Goal: Find specific page/section

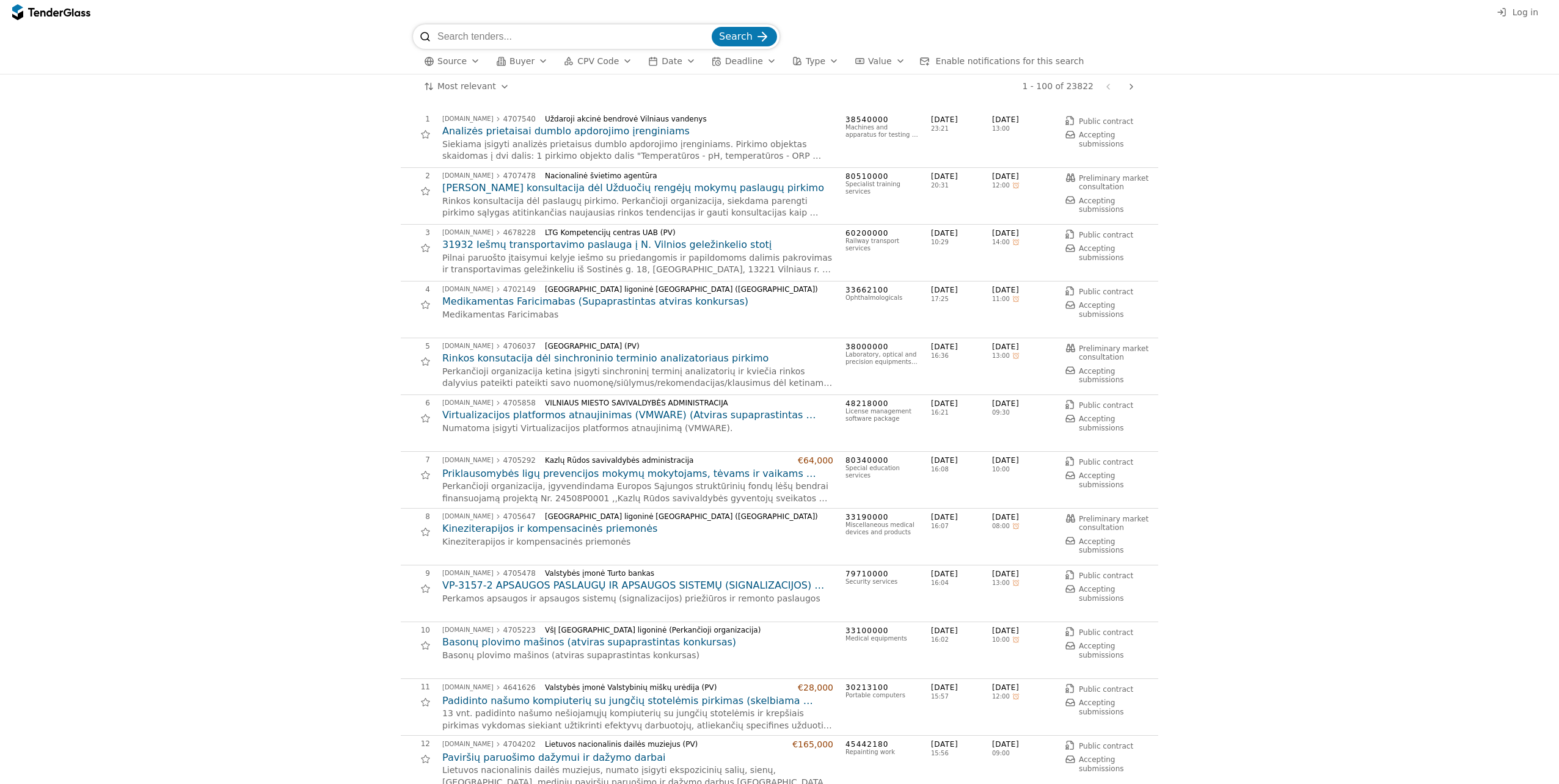
click at [457, 31] on input "search" at bounding box center [573, 37] width 272 height 25
click at [630, 62] on div "Source Buyer CPV Code Date Deadline Type Value Enable notifications for this se…" at bounding box center [780, 61] width 733 height 25
click at [617, 62] on div "button" at bounding box center [627, 61] width 34 height 32
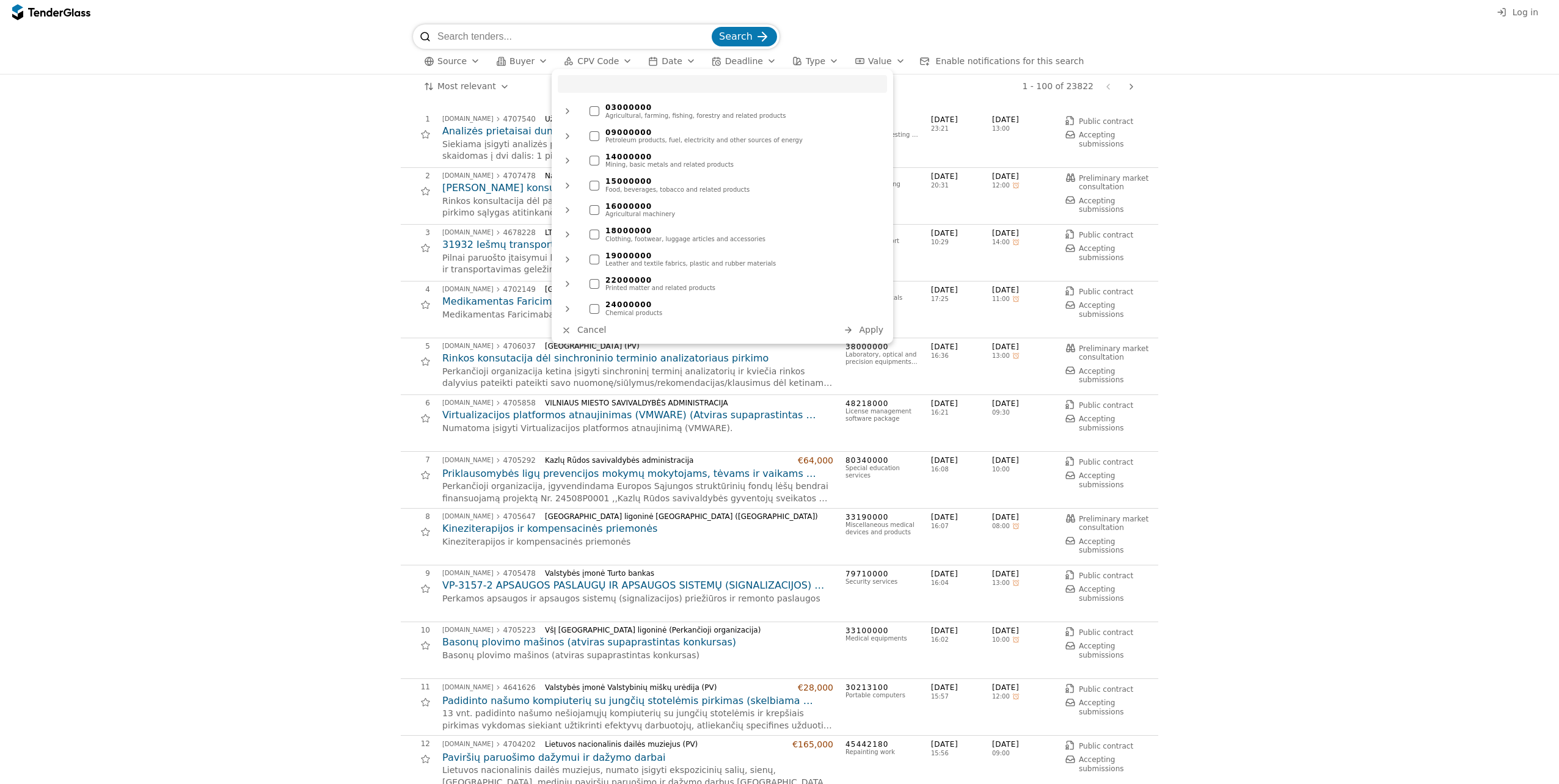
click at [608, 85] on input "search" at bounding box center [722, 84] width 329 height 18
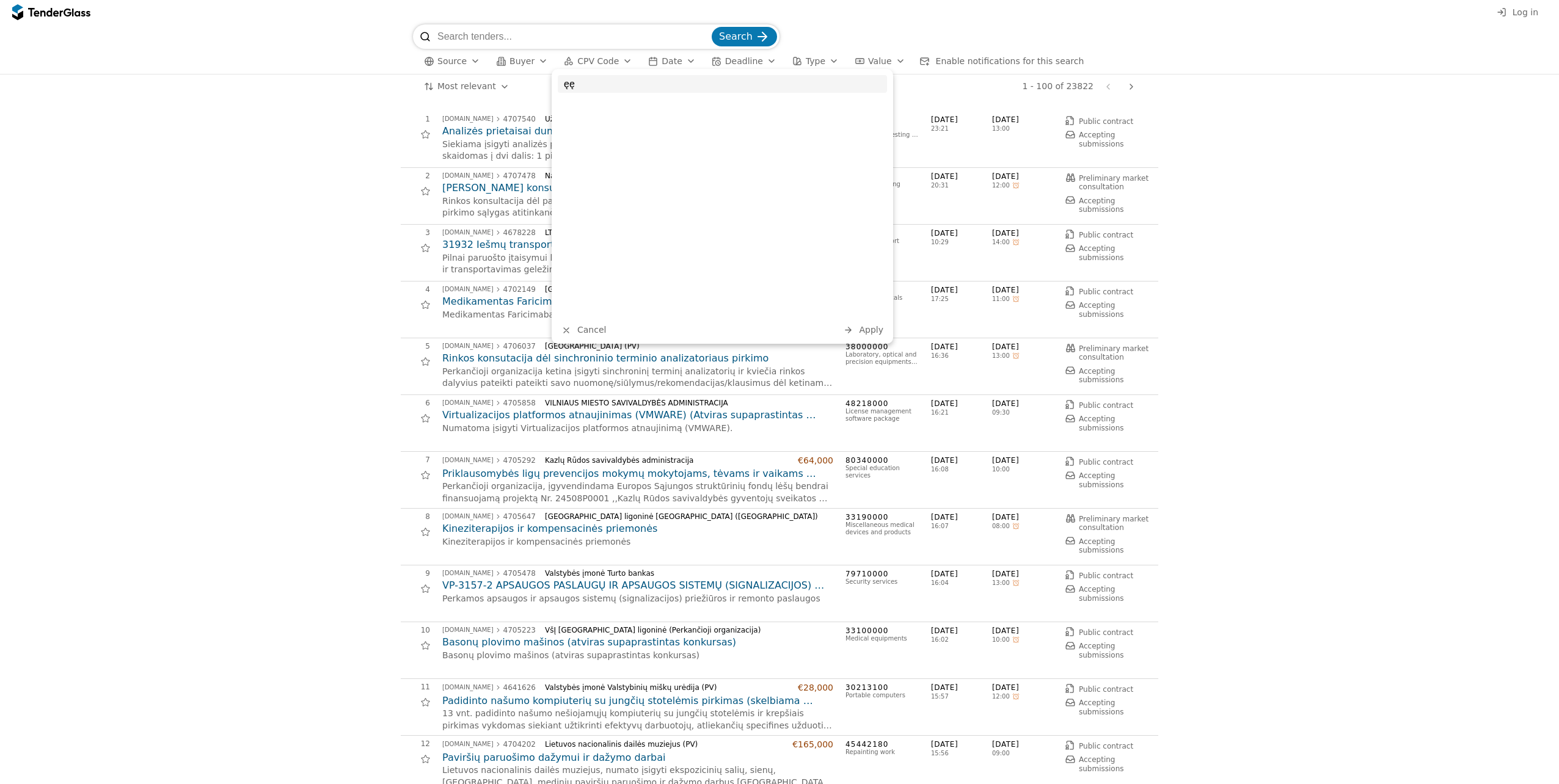
type input "ę"
type input "2"
type input "33"
click at [593, 115] on div at bounding box center [594, 111] width 10 height 10
click at [875, 332] on span "Apply" at bounding box center [871, 330] width 25 height 10
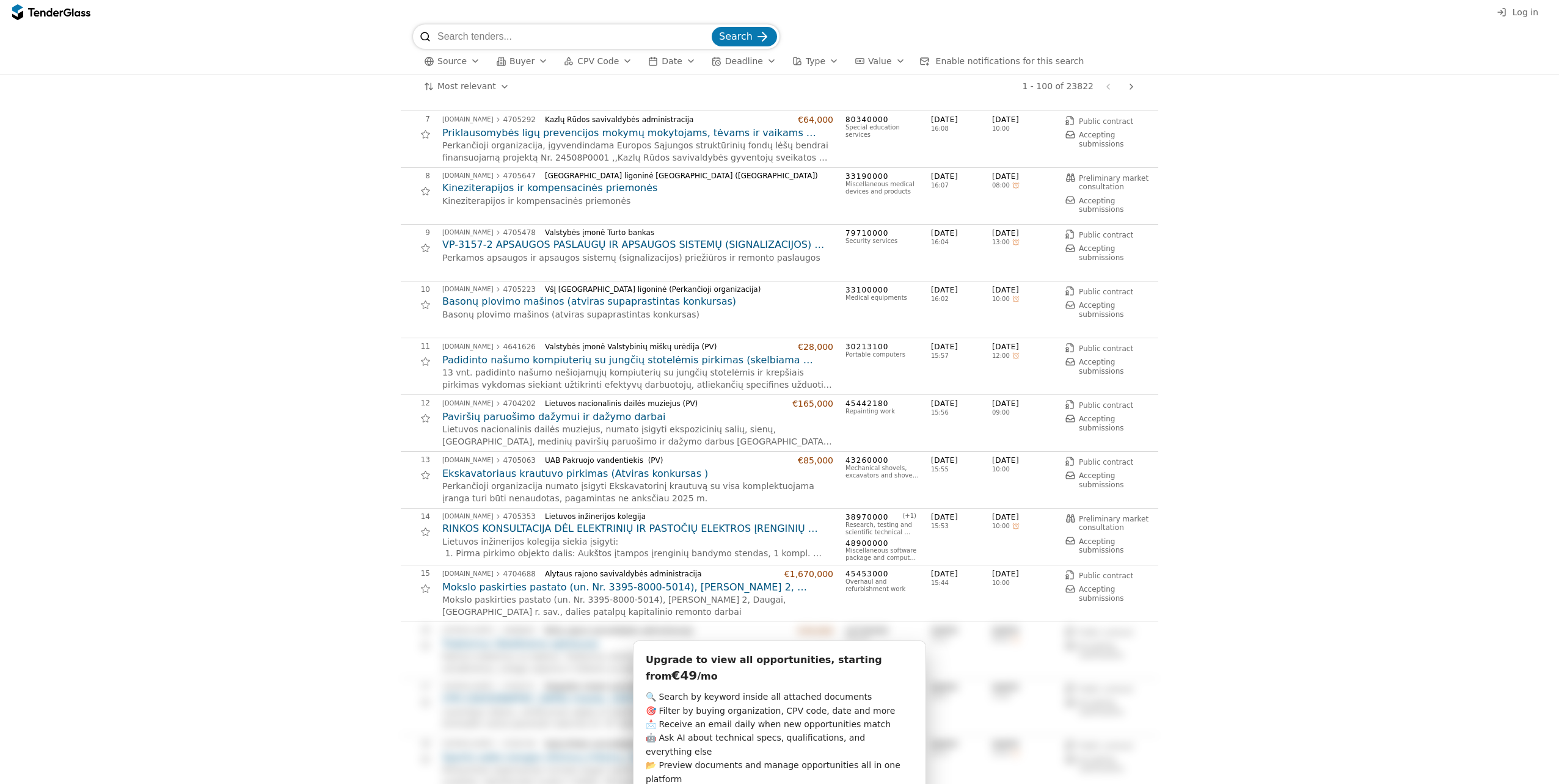
scroll to position [122, 0]
